Goal: Find contact information: Find contact information

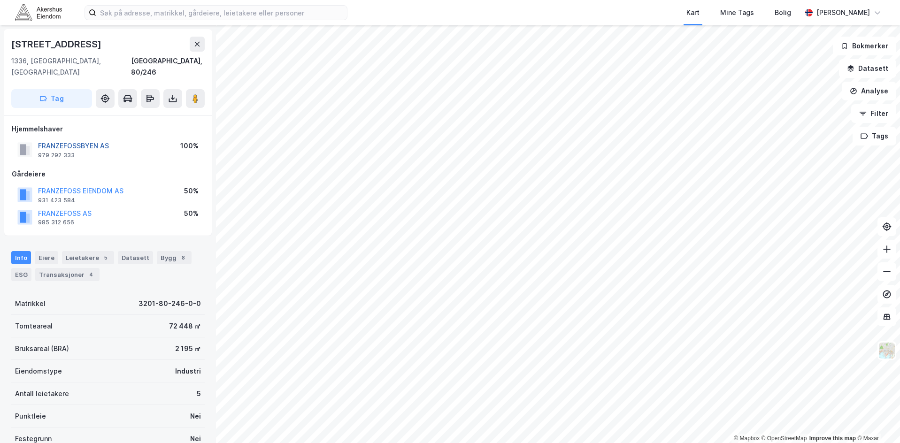
click at [0, 0] on button "FRANZEFOSSBYEN AS" at bounding box center [0, 0] width 0 height 0
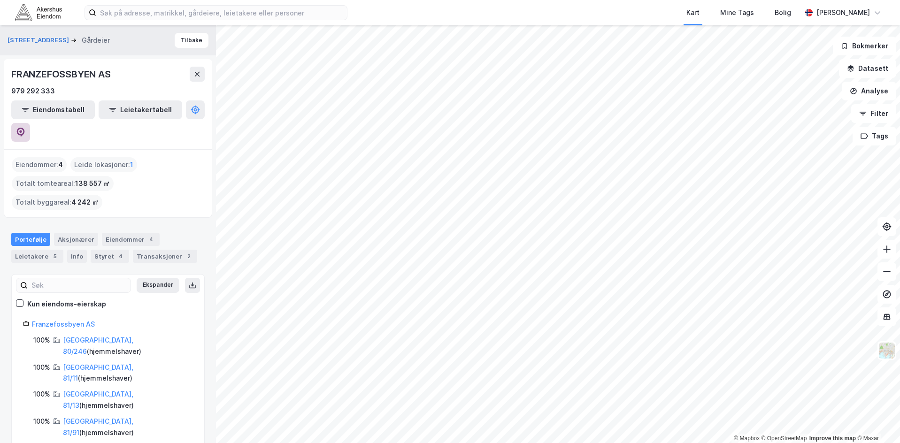
click at [25, 128] on icon at bounding box center [21, 132] width 8 height 9
click at [70, 320] on link "Franzefossbyen AS" at bounding box center [63, 324] width 63 height 8
